Goal: Find specific page/section: Find specific page/section

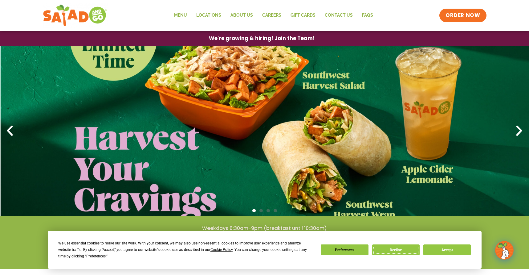
click at [401, 249] on button "Decline" at bounding box center [396, 249] width 47 height 11
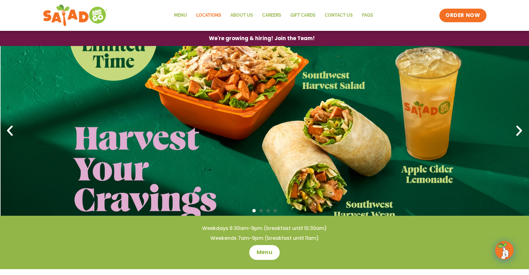
click at [210, 15] on link "Locations" at bounding box center [209, 15] width 34 height 14
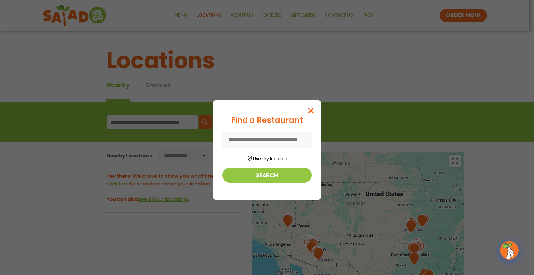
click at [274, 138] on input at bounding box center [266, 140] width 89 height 16
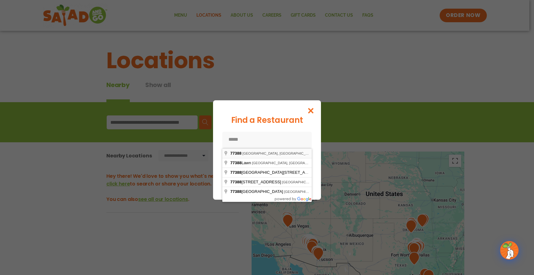
type input "**********"
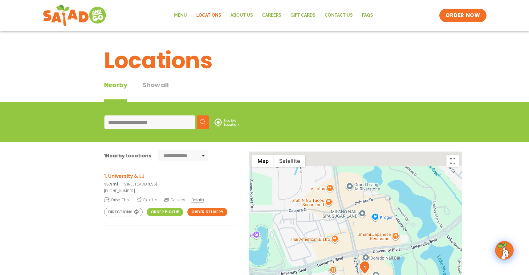
drag, startPoint x: 348, startPoint y: 202, endPoint x: 363, endPoint y: 227, distance: 29.0
click at [363, 229] on div at bounding box center [355, 253] width 213 height 204
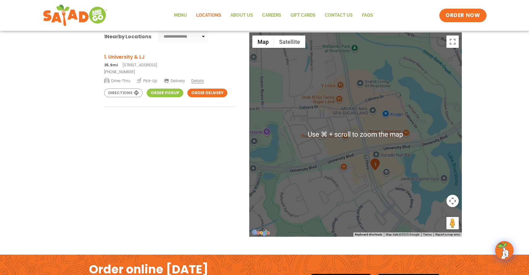
scroll to position [136, 0]
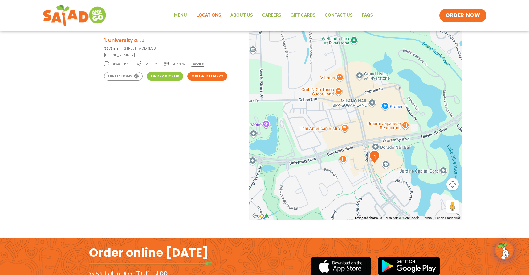
drag, startPoint x: 335, startPoint y: 98, endPoint x: 338, endPoint y: 172, distance: 74.4
click at [339, 171] on div at bounding box center [355, 118] width 213 height 204
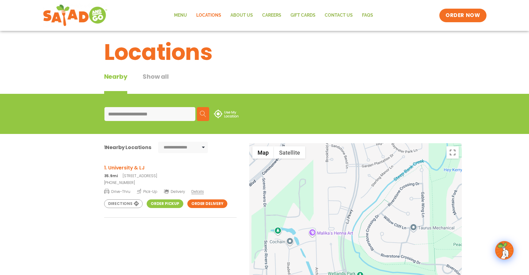
scroll to position [7, 0]
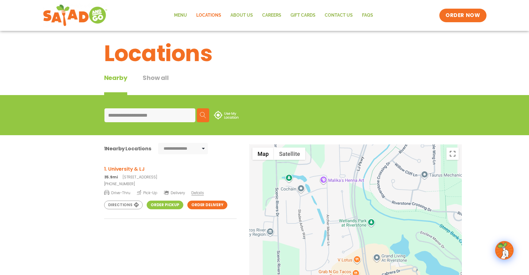
drag, startPoint x: 343, startPoint y: 216, endPoint x: 357, endPoint y: 148, distance: 69.4
click at [357, 151] on div at bounding box center [355, 246] width 213 height 204
